Goal: Transaction & Acquisition: Purchase product/service

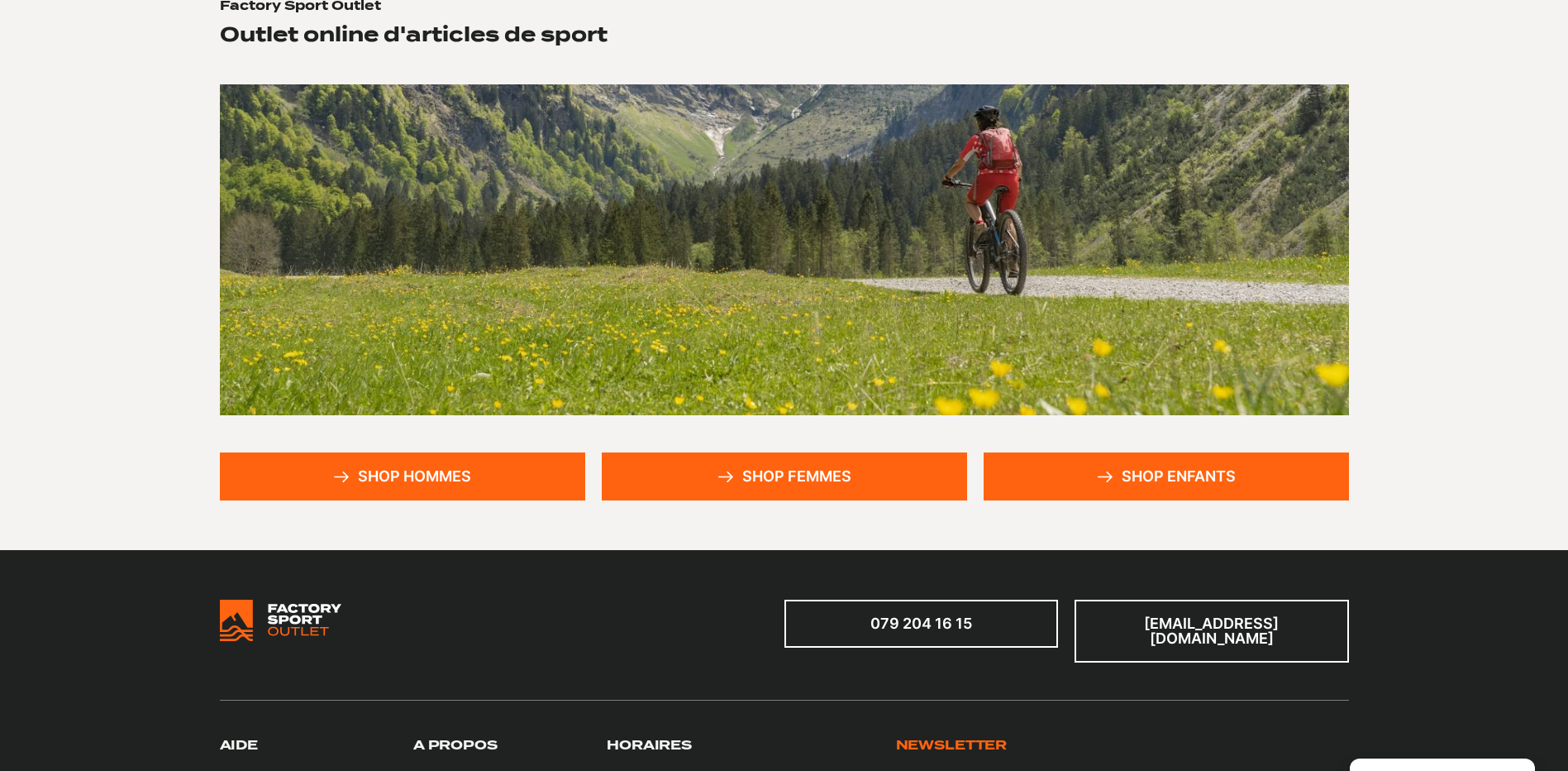
scroll to position [166, 0]
click at [393, 484] on link "Shop hommes" at bounding box center [403, 476] width 366 height 48
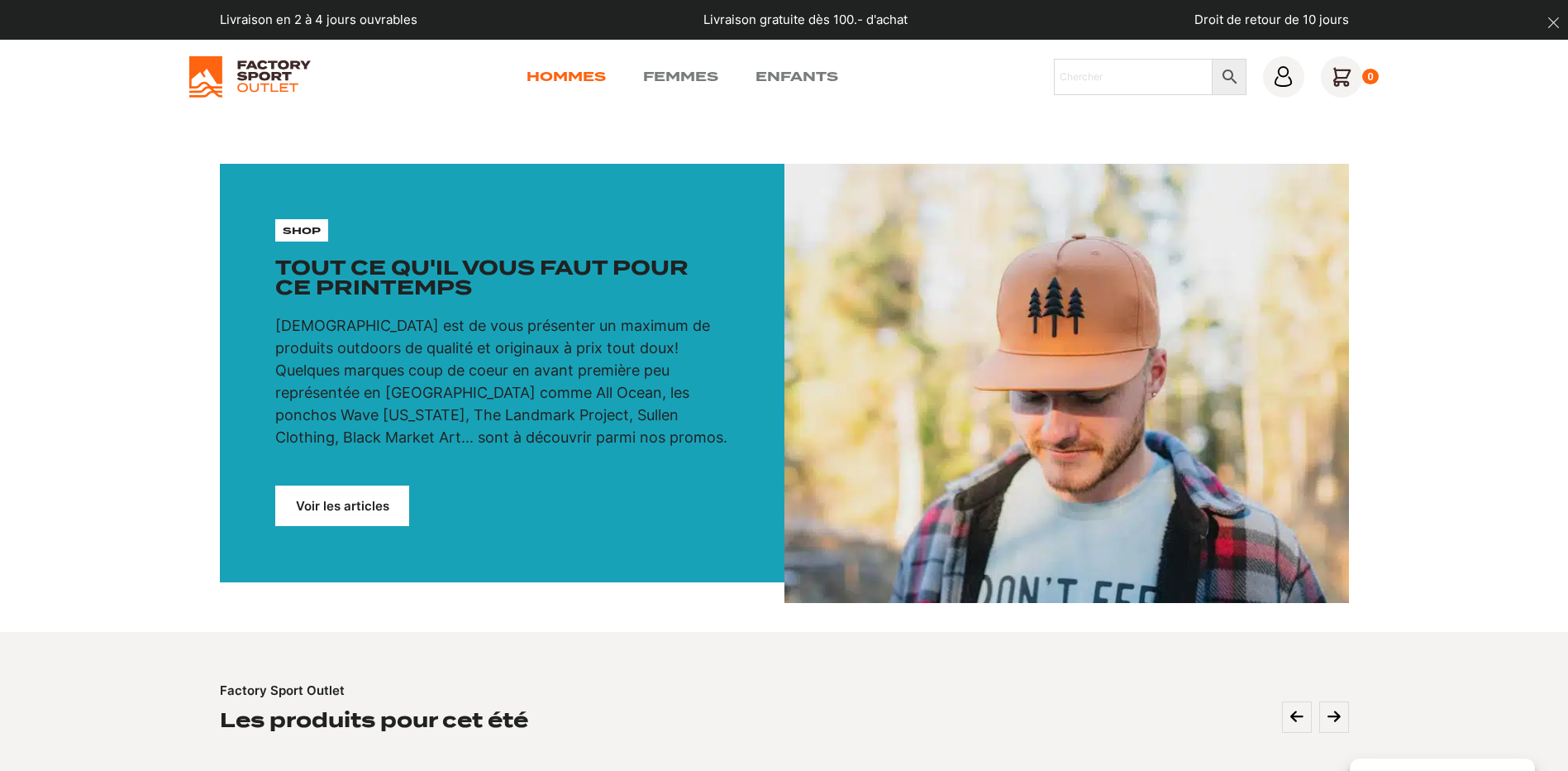
click at [571, 71] on link "Hommes" at bounding box center [566, 77] width 79 height 20
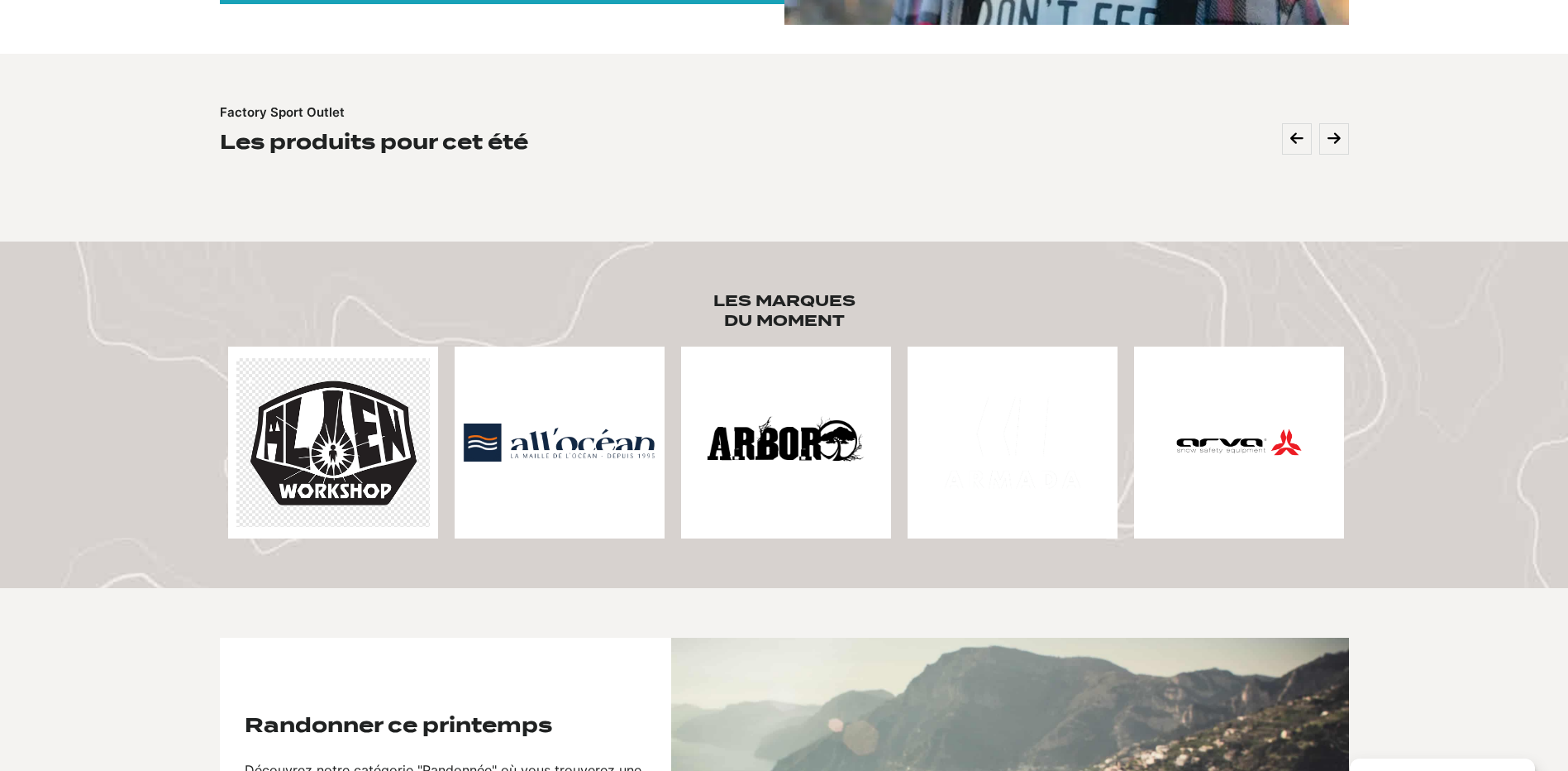
scroll to position [579, 0]
click at [1334, 142] on icon at bounding box center [1334, 138] width 13 height 15
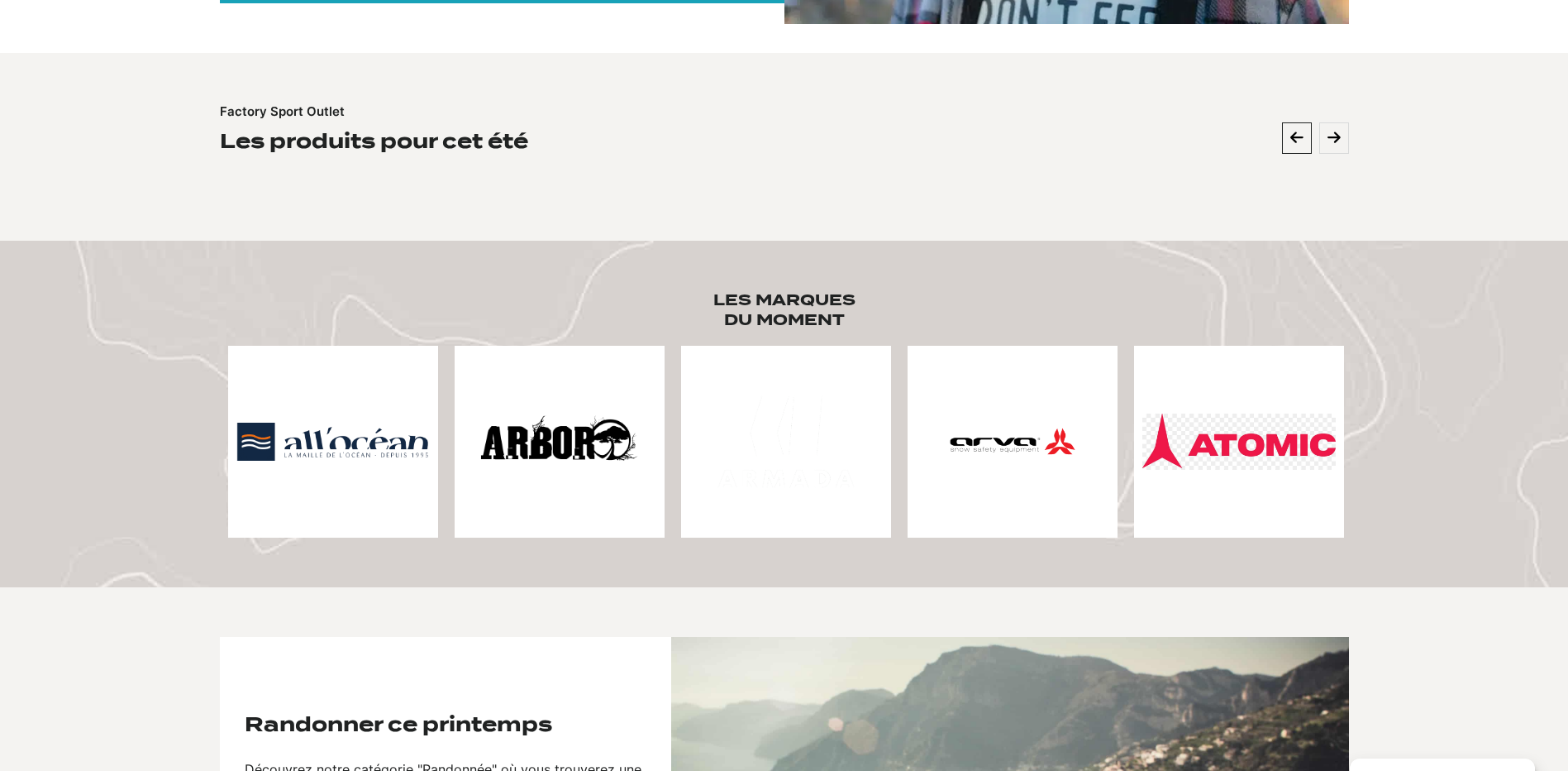
click at [1297, 138] on icon at bounding box center [1297, 138] width 13 height 15
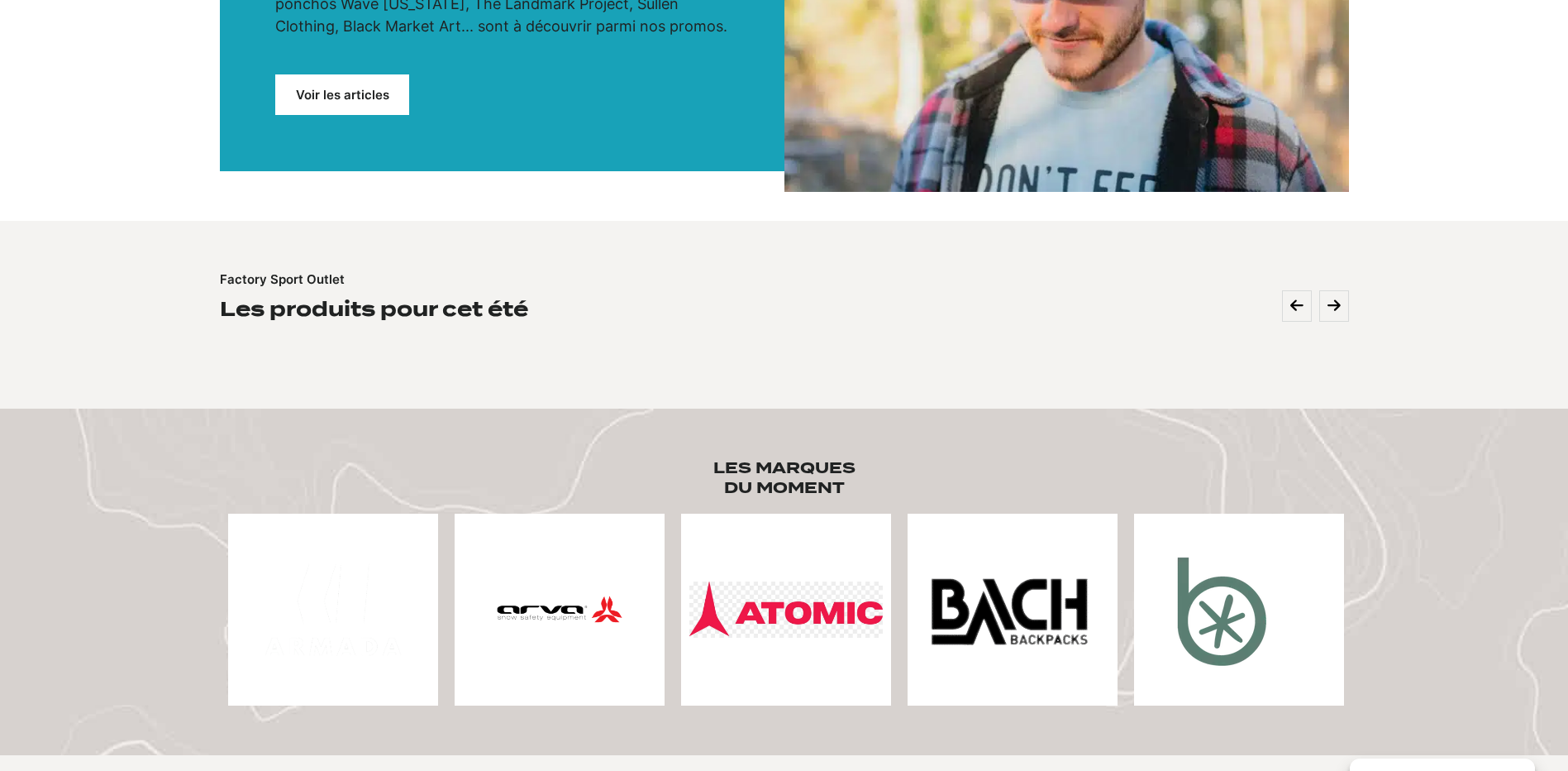
scroll to position [0, 0]
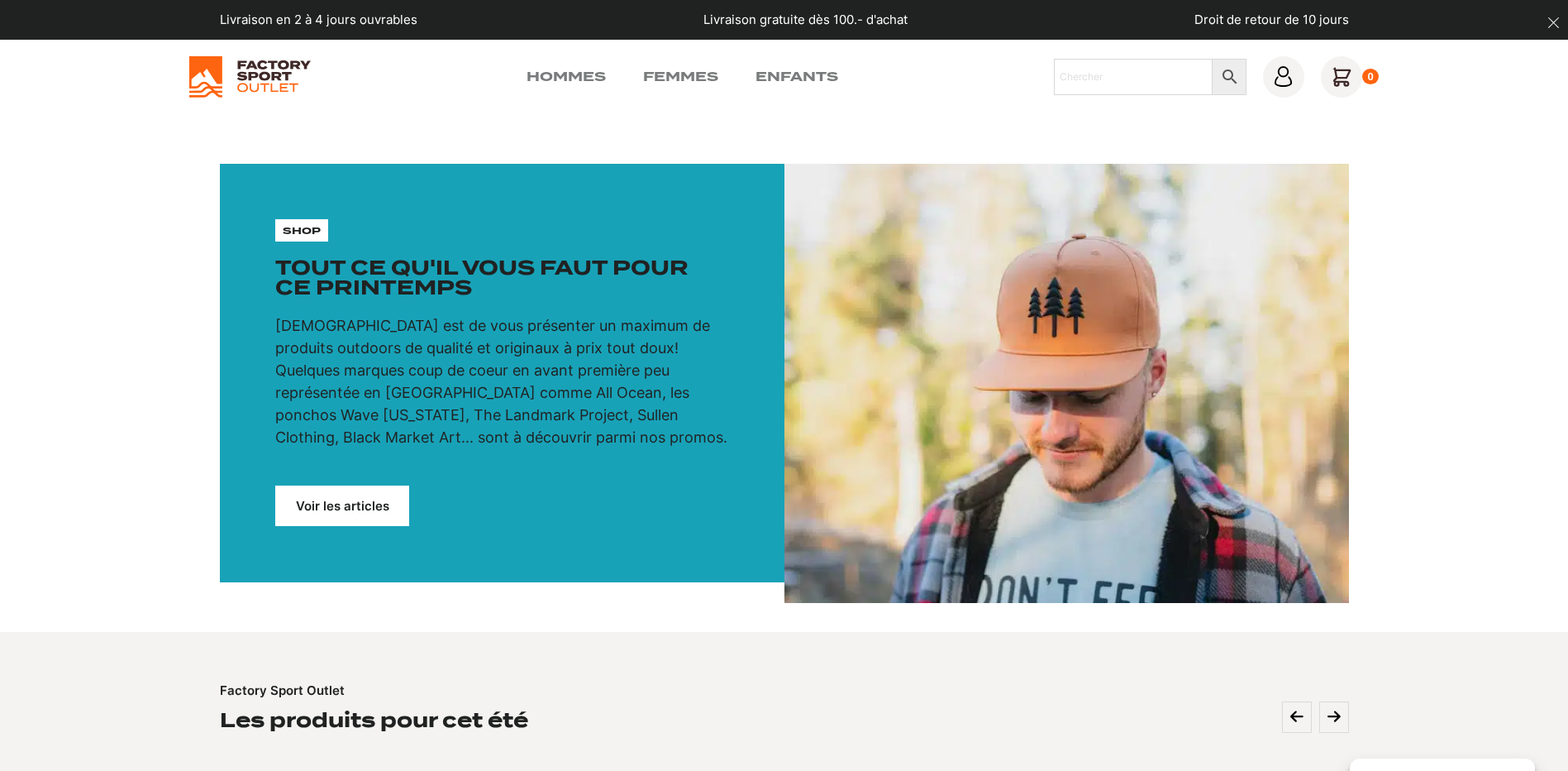
click at [262, 75] on img at bounding box center [250, 77] width 122 height 41
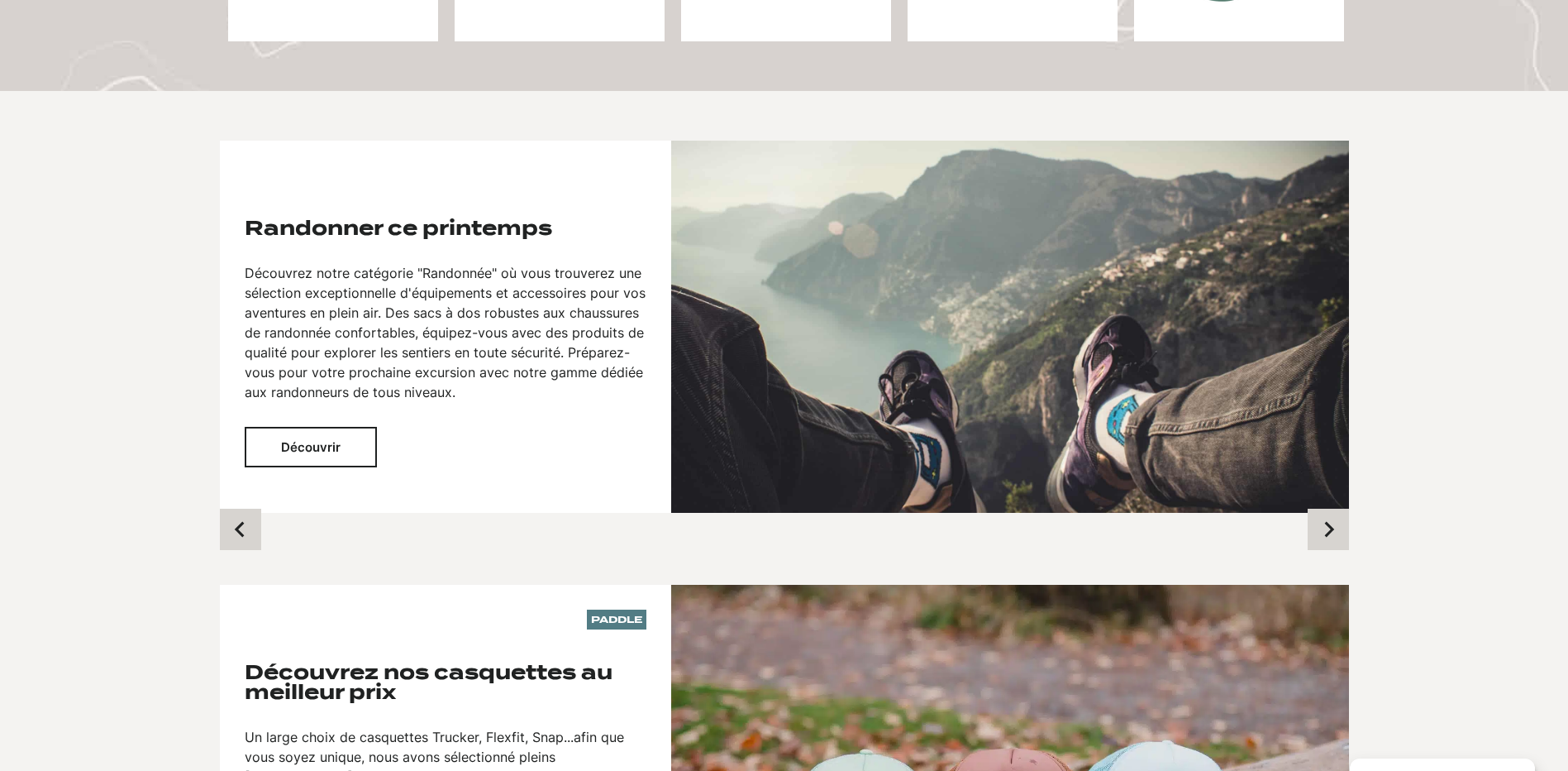
scroll to position [414, 0]
